Goal: Share content

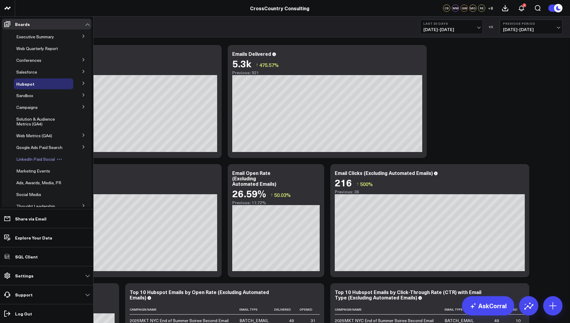
scroll to position [121, 0]
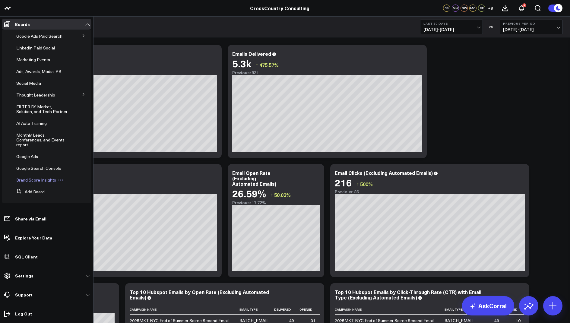
click at [27, 181] on span "Brand Score Insights" at bounding box center [36, 180] width 40 height 6
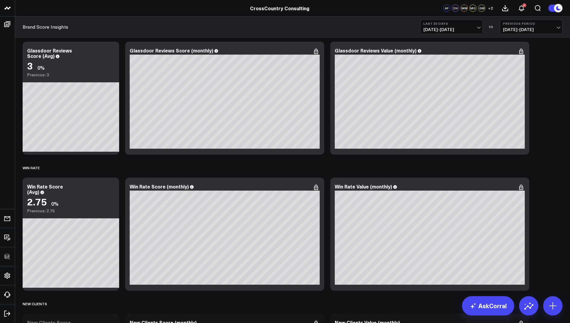
scroll to position [1770, 0]
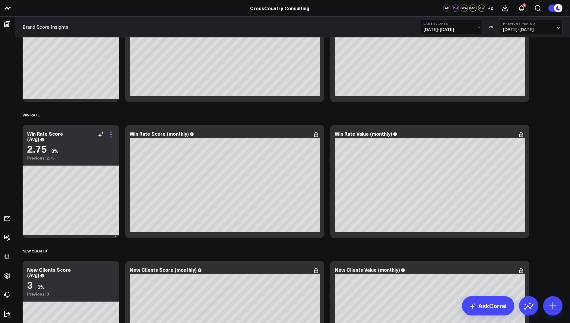
click at [111, 133] on icon at bounding box center [110, 134] width 7 height 7
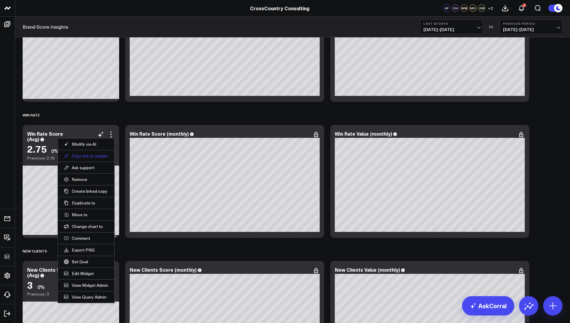
click at [84, 156] on button "Copy link to widget" at bounding box center [86, 155] width 44 height 5
